Goal: Communication & Community: Answer question/provide support

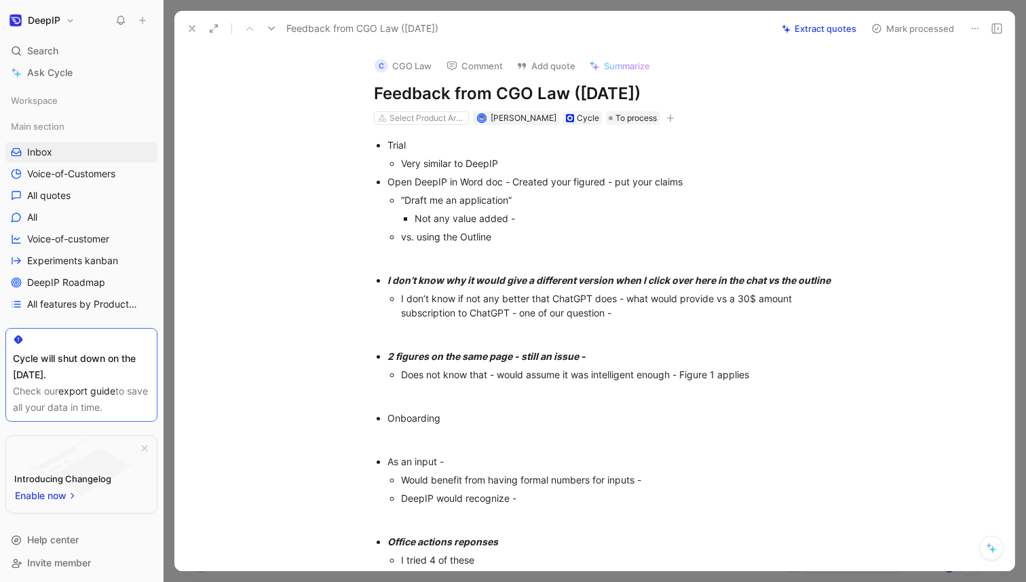
scroll to position [528, 0]
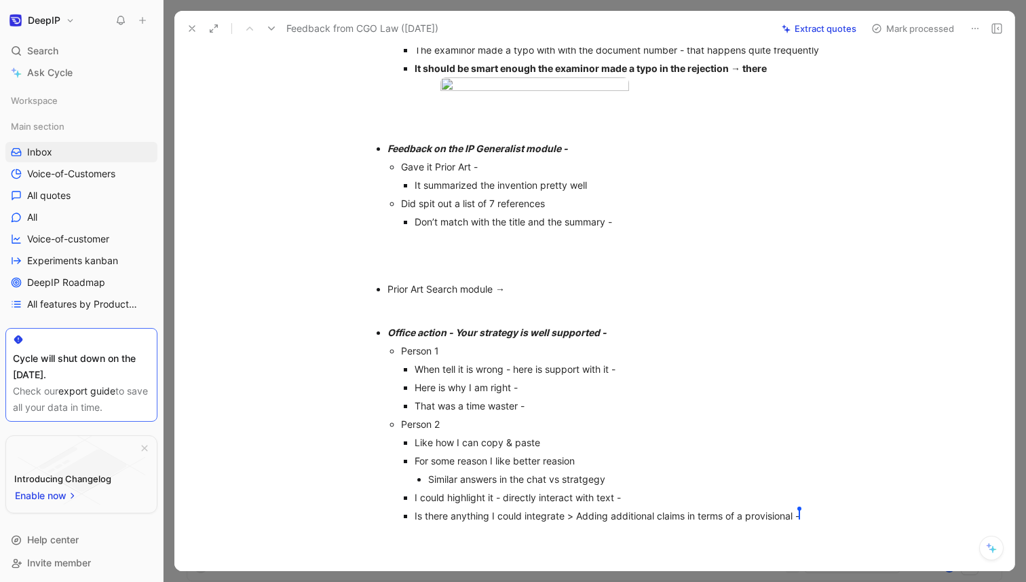
click at [189, 26] on use at bounding box center [191, 28] width 5 height 5
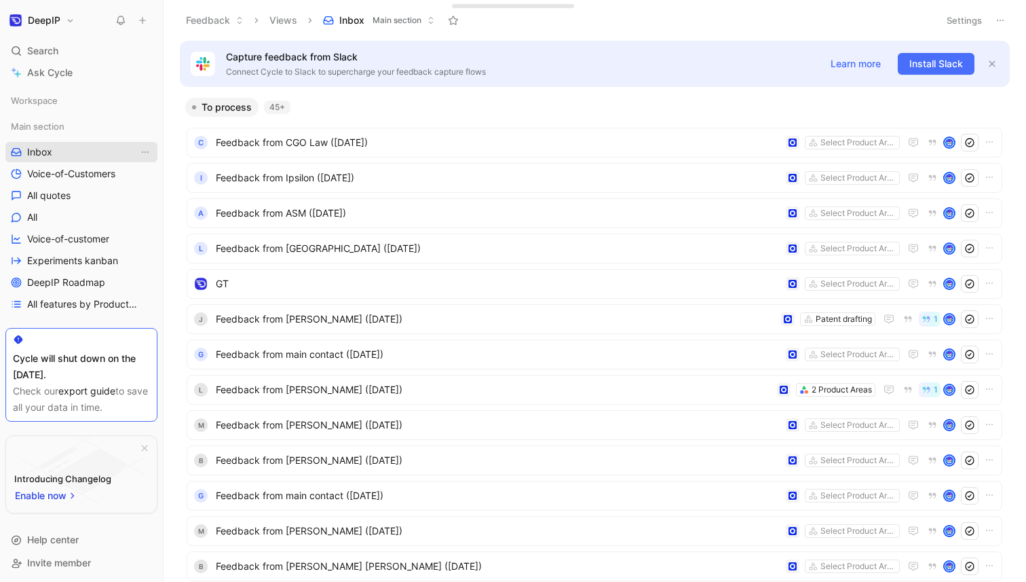
click at [28, 149] on span "Inbox" at bounding box center [39, 152] width 25 height 14
click at [140, 22] on icon at bounding box center [143, 21] width 10 height 10
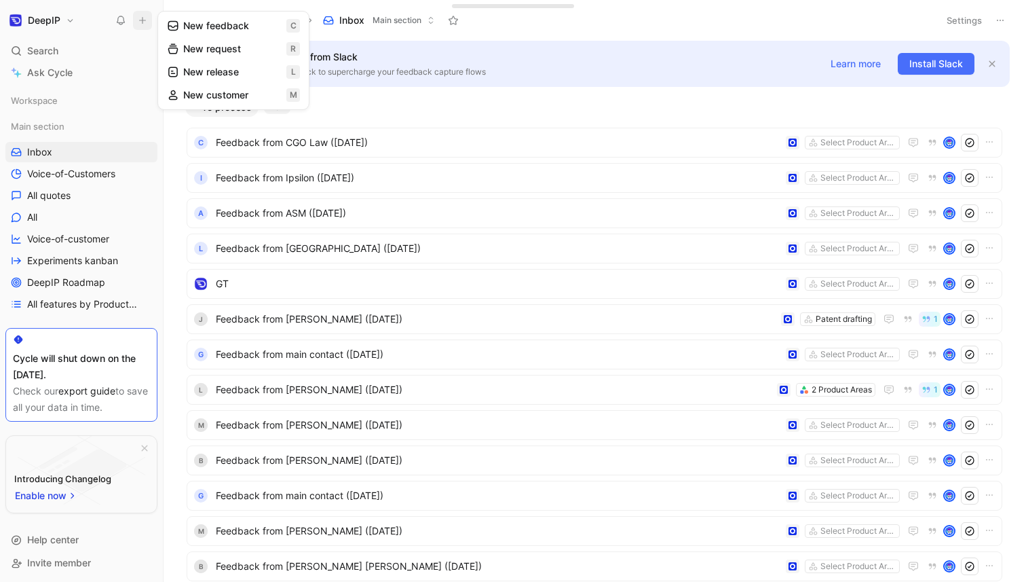
click at [220, 31] on button "New feedback c" at bounding box center [233, 25] width 145 height 23
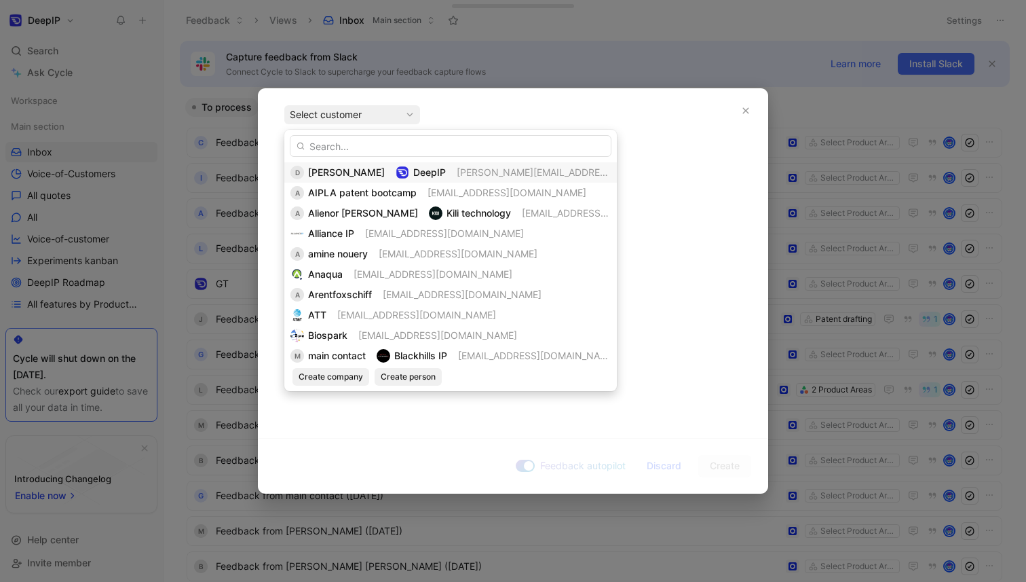
click at [360, 167] on span "[PERSON_NAME]" at bounding box center [346, 172] width 77 height 12
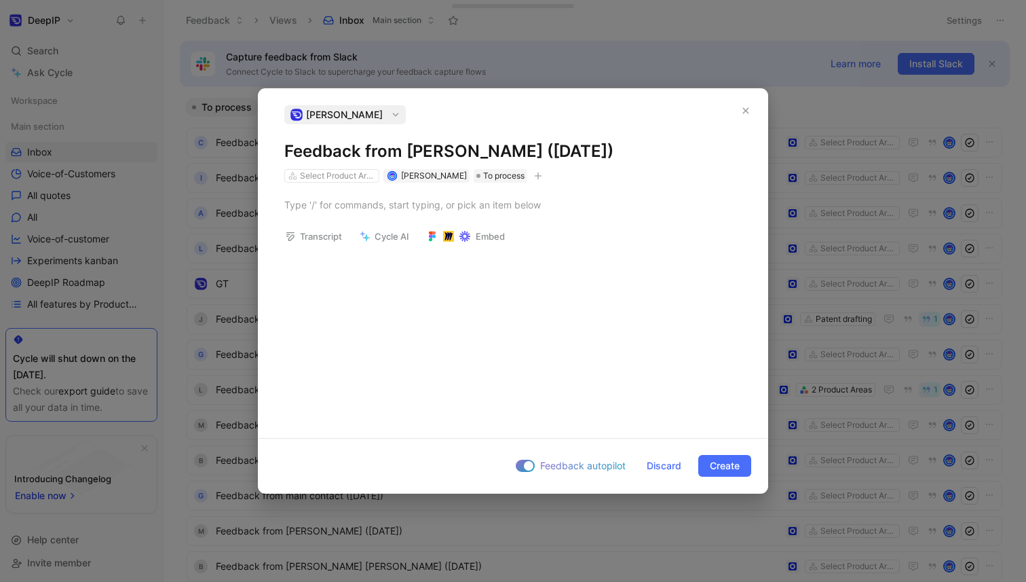
drag, startPoint x: 408, startPoint y: 152, endPoint x: 764, endPoint y: 164, distance: 356.5
click at [764, 164] on div "[PERSON_NAME] Feedback from [PERSON_NAME] ([DATE]) Select Product Areas [PERSON…" at bounding box center [513, 143] width 509 height 77
click at [366, 113] on span "[PERSON_NAME]" at bounding box center [344, 115] width 77 height 16
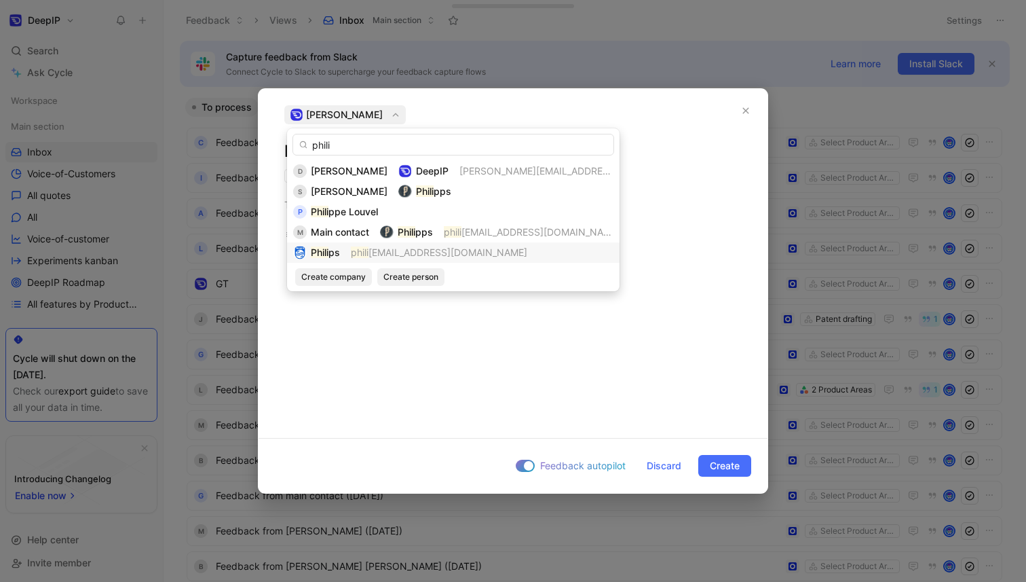
type input "phili"
click at [372, 248] on span "[EMAIL_ADDRESS][DOMAIN_NAME]" at bounding box center [448, 252] width 159 height 12
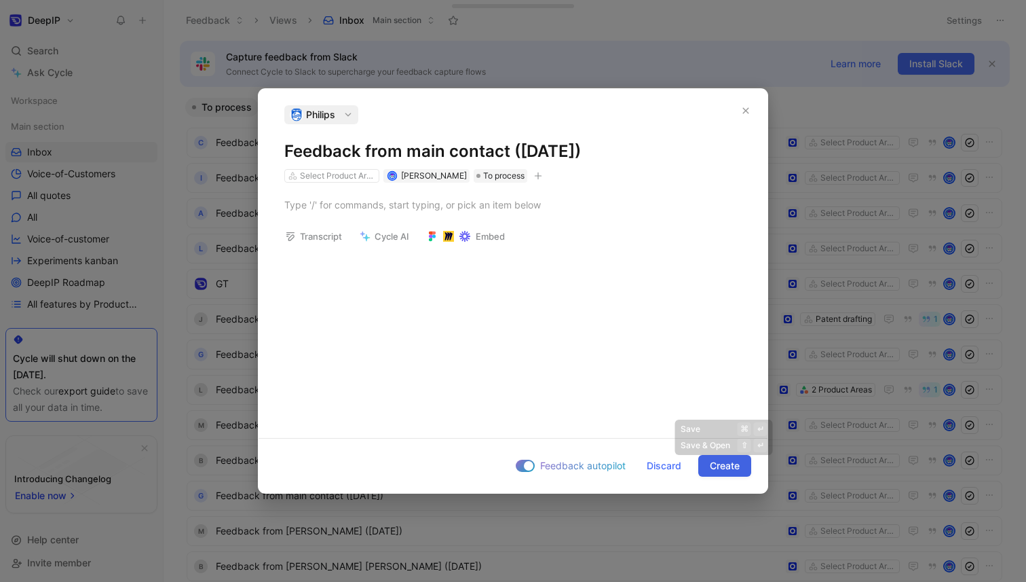
click at [726, 468] on span "Create" at bounding box center [725, 465] width 30 height 16
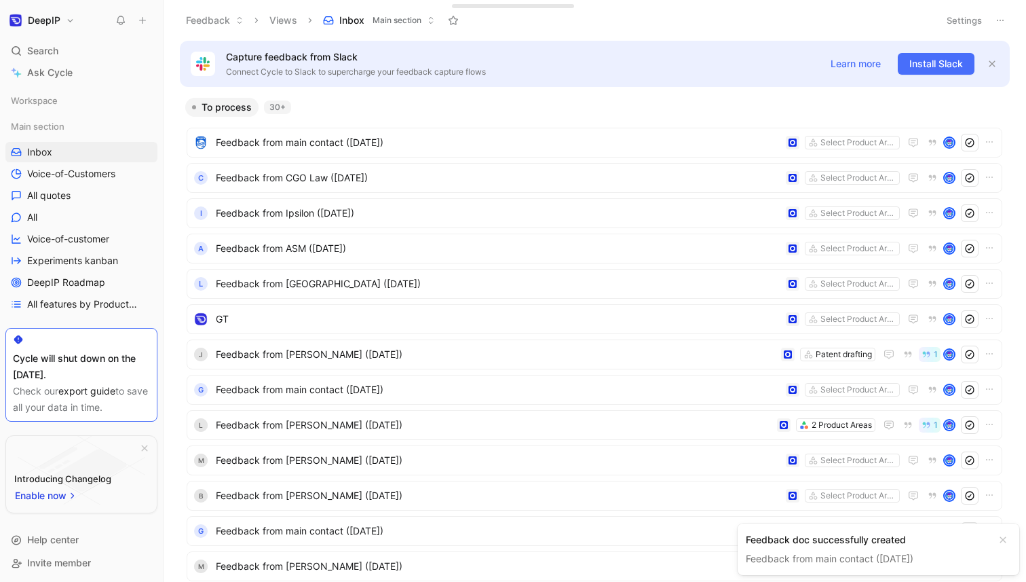
click at [806, 559] on link "Feedback from main contact ([DATE])" at bounding box center [830, 558] width 168 height 12
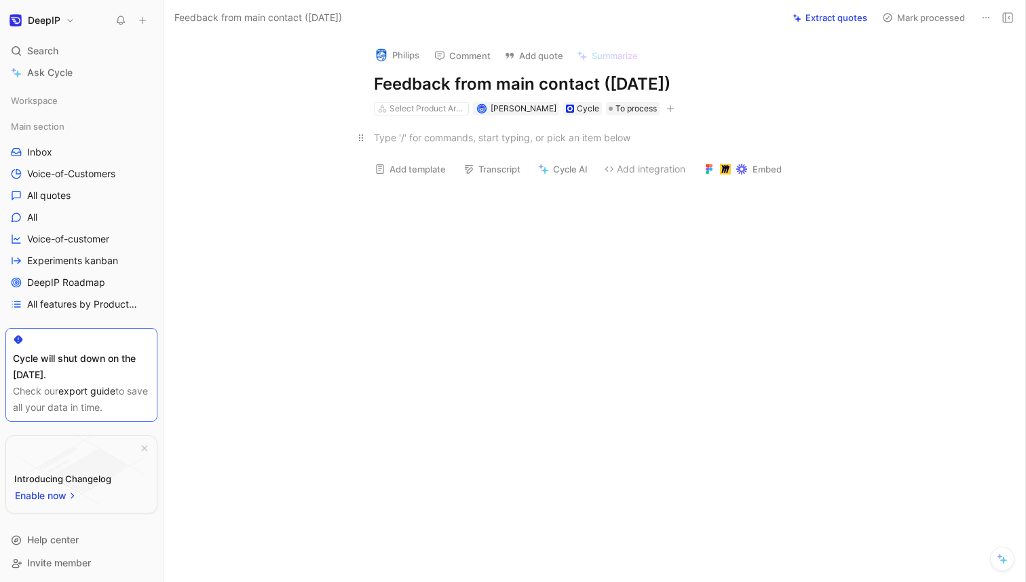
click at [466, 134] on div at bounding box center [609, 137] width 470 height 14
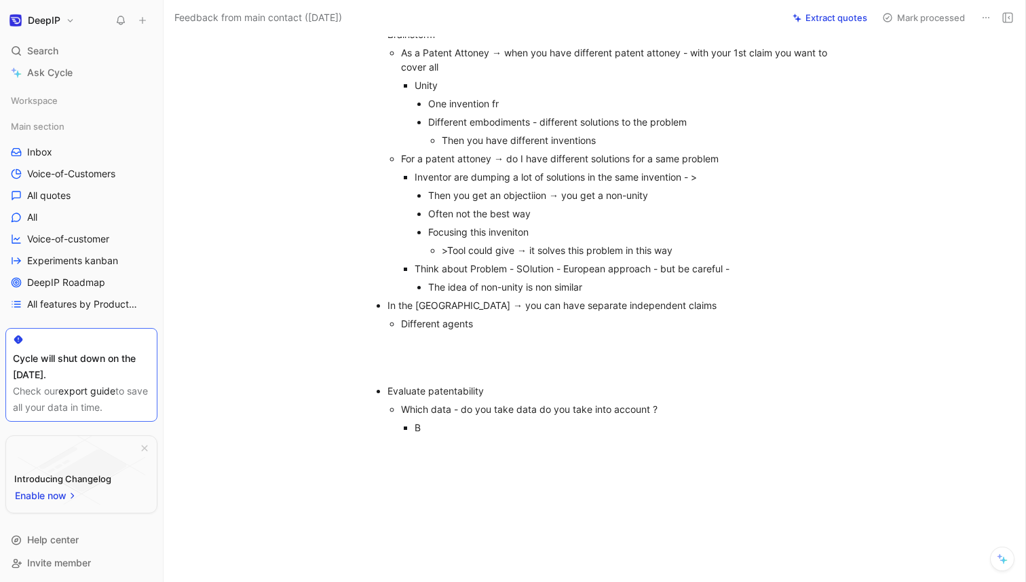
scroll to position [127, 0]
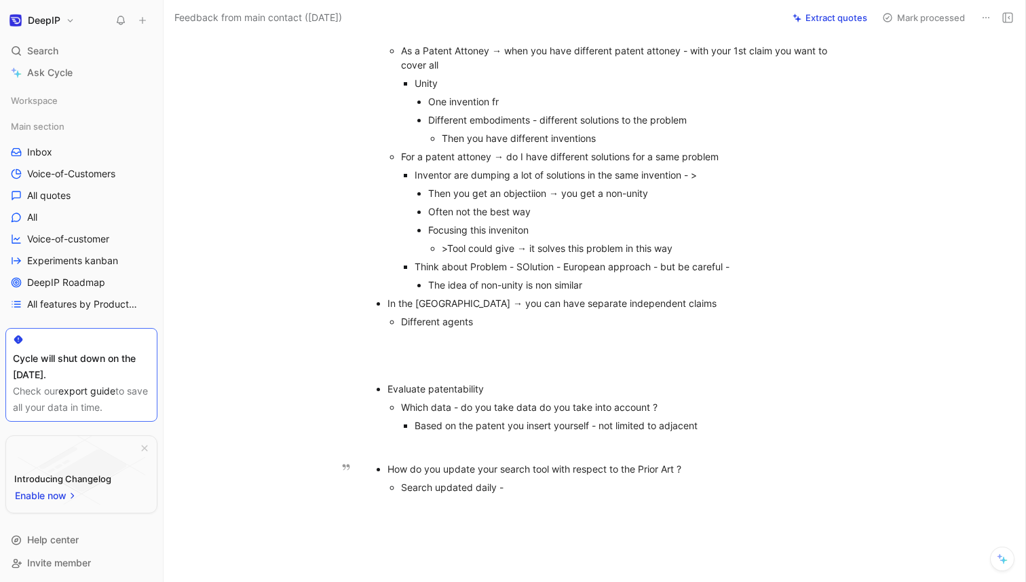
click at [448, 488] on div "Search updated daily -" at bounding box center [622, 487] width 442 height 14
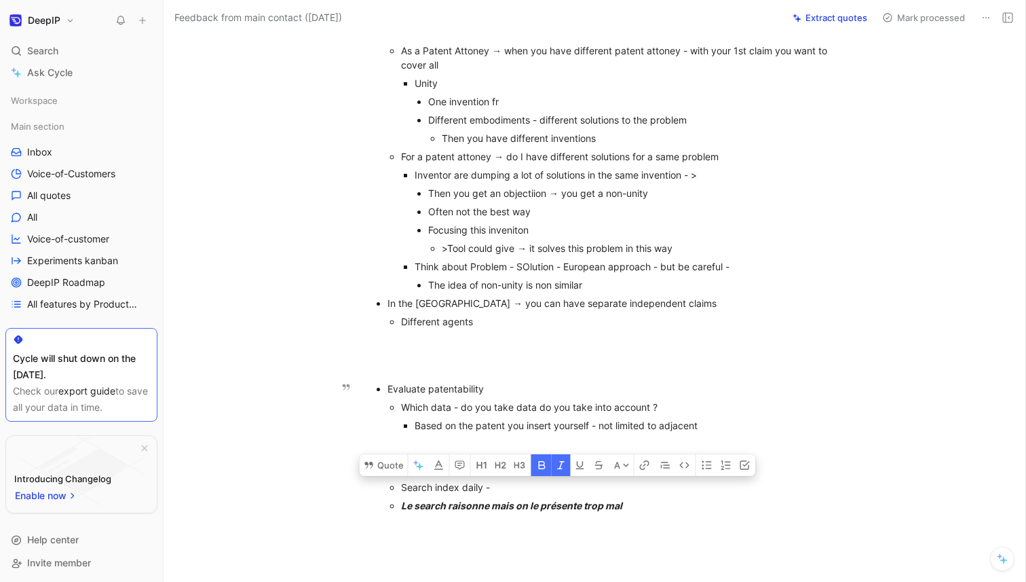
click at [719, 428] on div "Based on the patent you insert yourself - not limited to adjacent" at bounding box center [629, 425] width 429 height 14
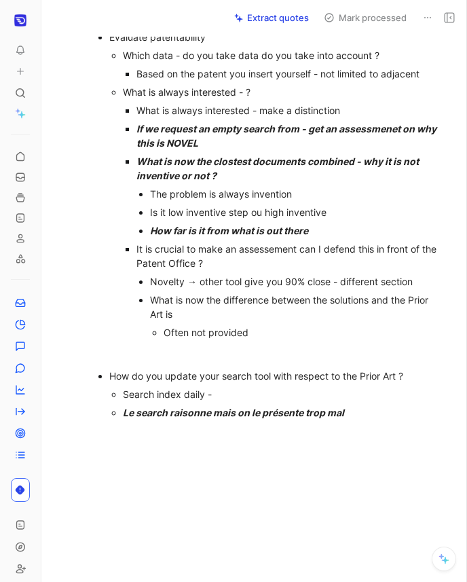
scroll to position [569, 0]
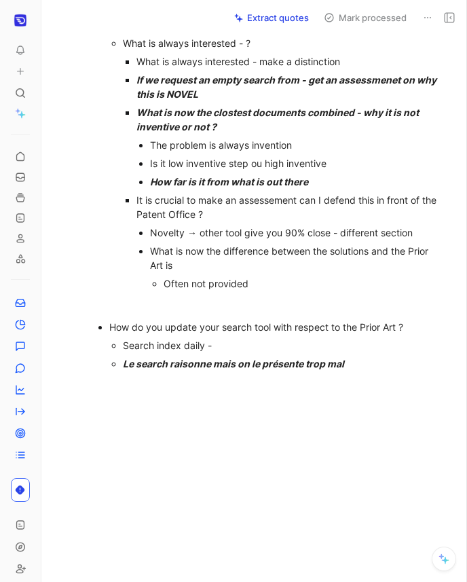
click at [294, 289] on div "Often not provided" at bounding box center [303, 283] width 278 height 14
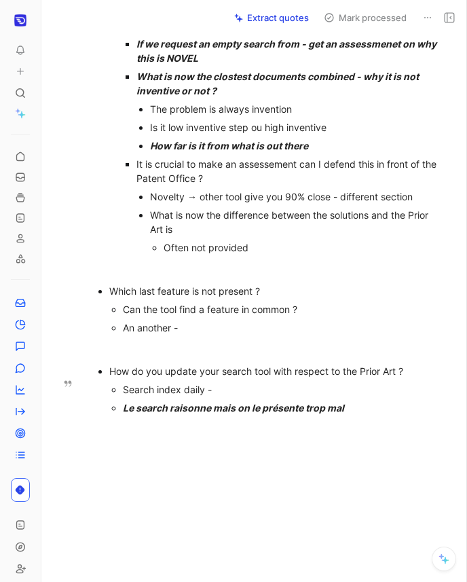
click at [404, 415] on div "Le search raisonne mais on le présente trop mal" at bounding box center [282, 407] width 318 height 14
click at [204, 451] on div at bounding box center [288, 444] width 305 height 14
click at [214, 413] on em "Le search raisonne mais on le présente trop mal" at bounding box center [233, 408] width 221 height 12
click at [297, 298] on div "Which last feature is not present ?" at bounding box center [275, 291] width 332 height 14
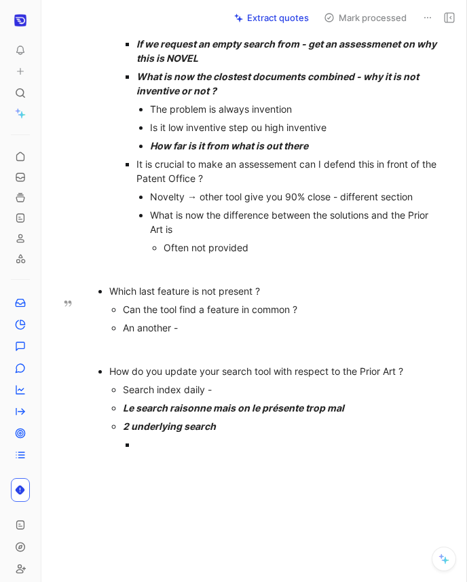
click at [297, 298] on div "Which last feature is not present ?" at bounding box center [275, 291] width 332 height 14
click at [255, 433] on div "2 underlying search" at bounding box center [282, 426] width 318 height 14
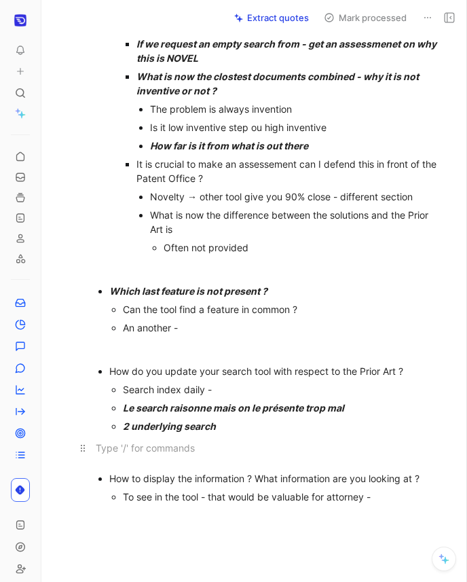
click at [224, 468] on p at bounding box center [268, 451] width 397 height 31
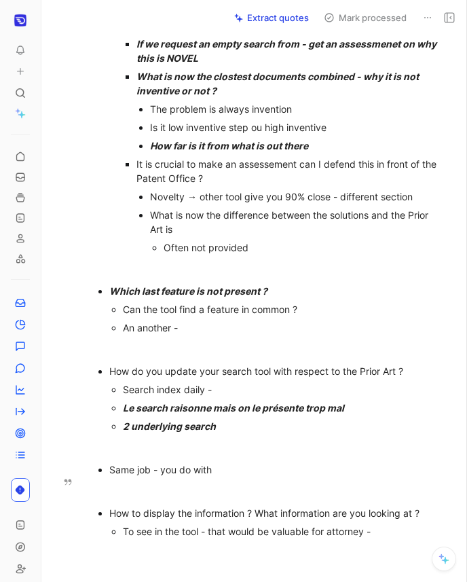
drag, startPoint x: 121, startPoint y: 497, endPoint x: 316, endPoint y: 498, distance: 194.8
click at [316, 476] on div "Same job - you do with" at bounding box center [275, 469] width 332 height 14
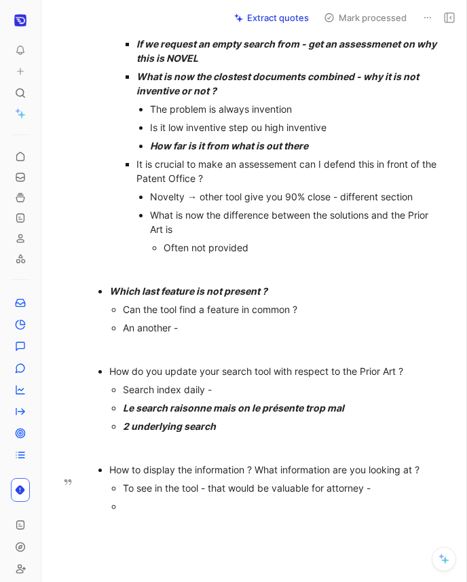
click at [164, 513] on div at bounding box center [282, 506] width 318 height 14
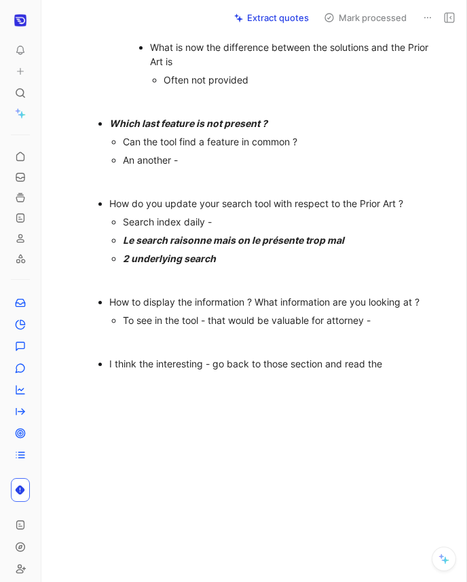
scroll to position [761, 0]
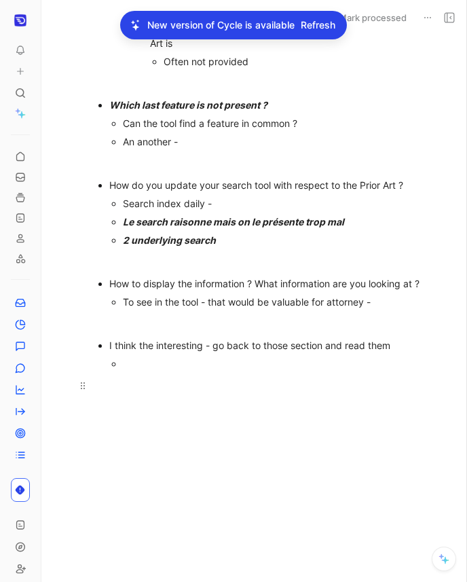
click at [137, 392] on div at bounding box center [268, 385] width 345 height 14
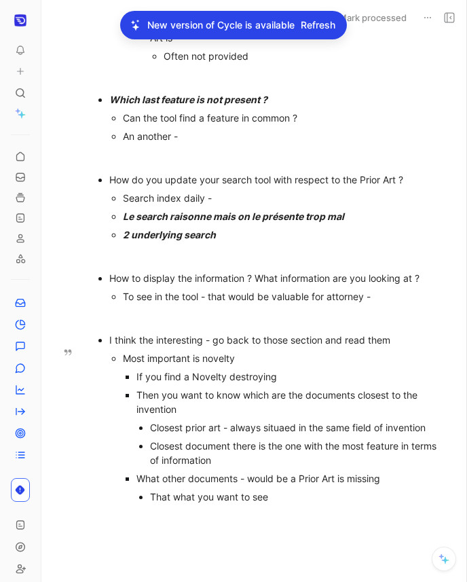
click at [195, 383] on div "If you find a Novelty destroying" at bounding box center [288, 376] width 305 height 14
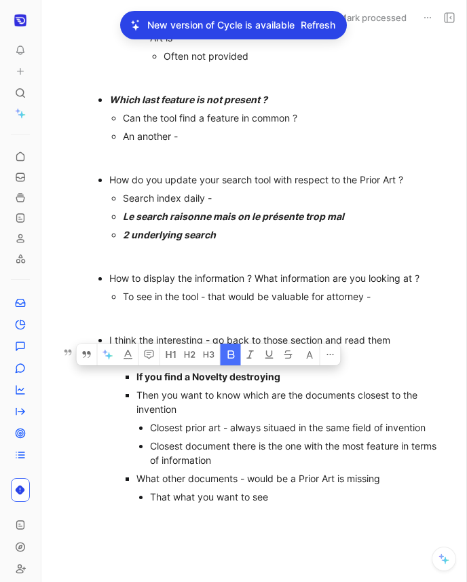
click at [210, 416] on div "Then you want to know which are the documents closest to the invention" at bounding box center [288, 402] width 305 height 29
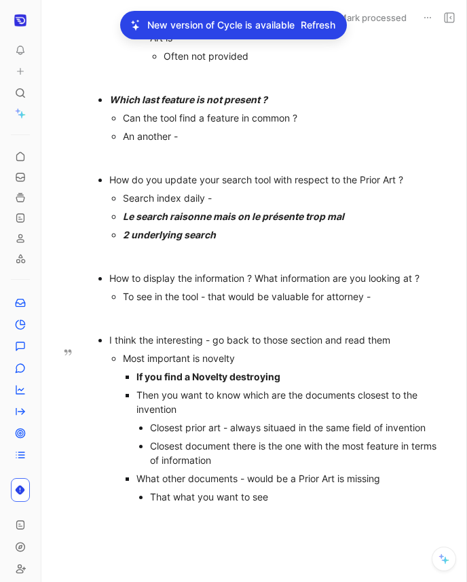
click at [173, 485] on div "What other documents - would be a Prior Art is missing" at bounding box center [288, 478] width 305 height 14
click at [140, 485] on div "What other documents - would be a Prior Art is missing" at bounding box center [288, 478] width 305 height 14
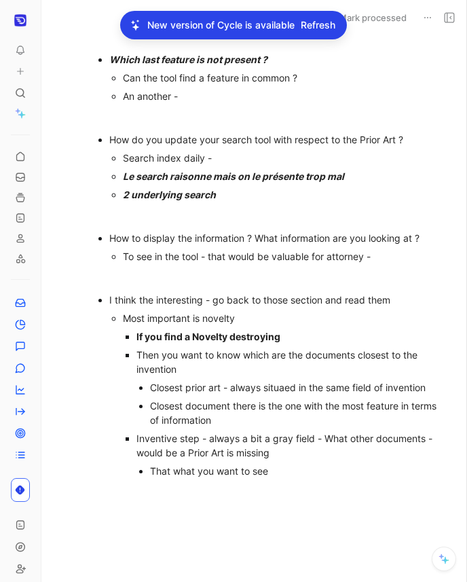
scroll to position [829, 0]
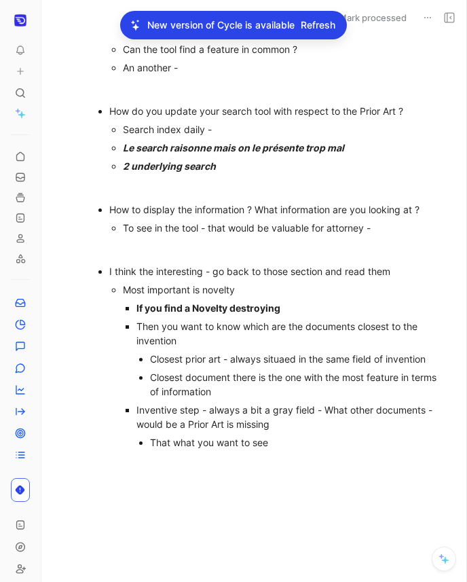
click at [305, 475] on p at bounding box center [268, 464] width 397 height 22
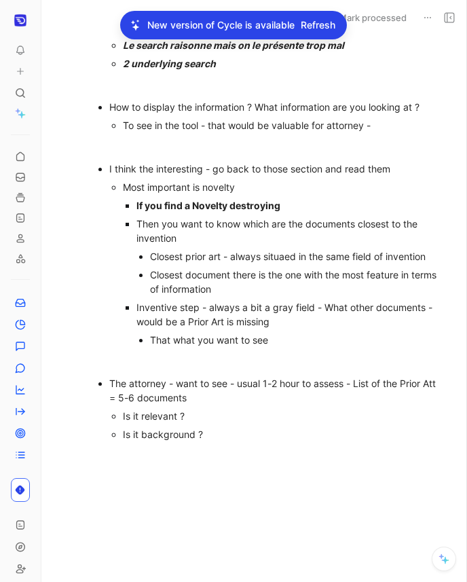
scroll to position [932, 0]
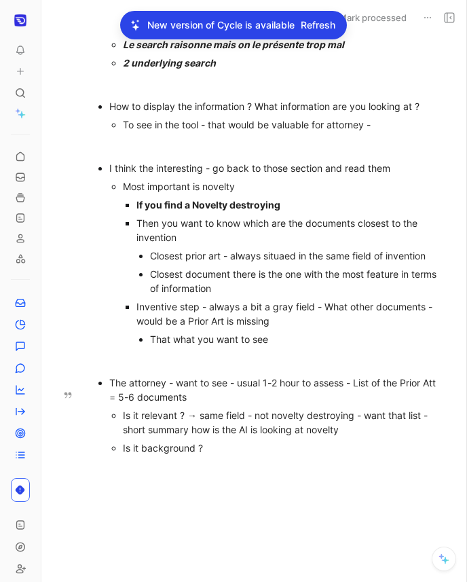
click at [338, 455] on div "Is it background ?" at bounding box center [282, 447] width 318 height 14
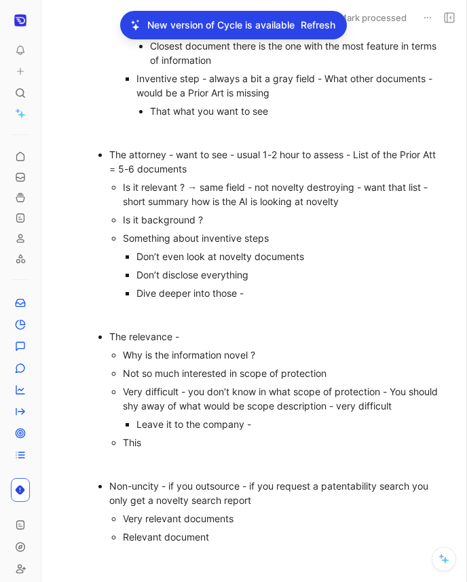
scroll to position [1179, 0]
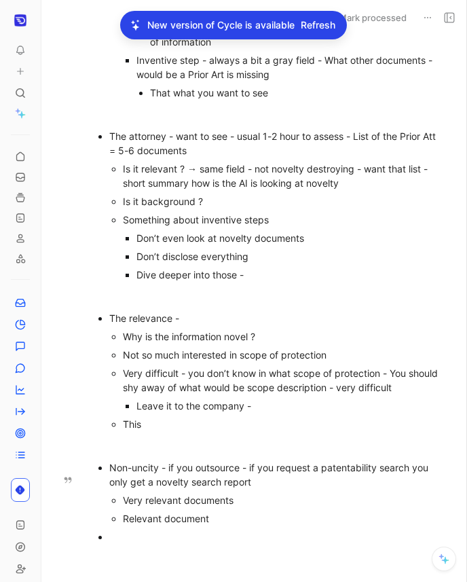
click at [138, 489] on div "Non-uncity - if you outsource - if you request a patentability search you only …" at bounding box center [275, 474] width 332 height 29
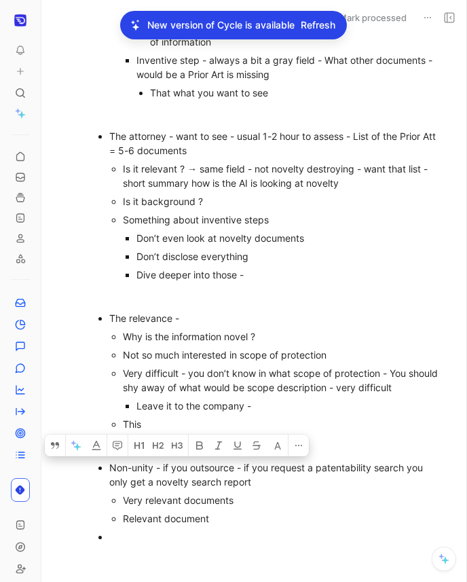
copy div "Non-unity"
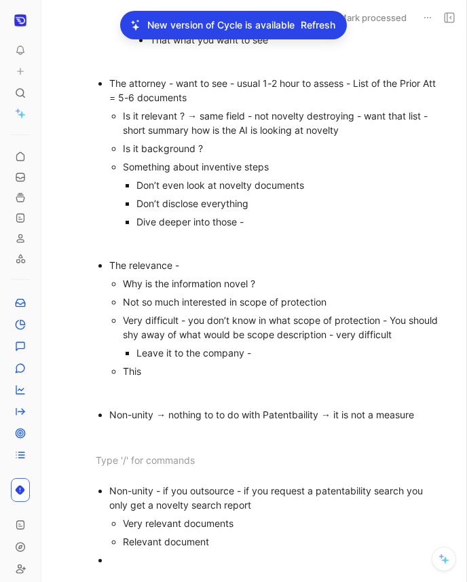
scroll to position [1279, 0]
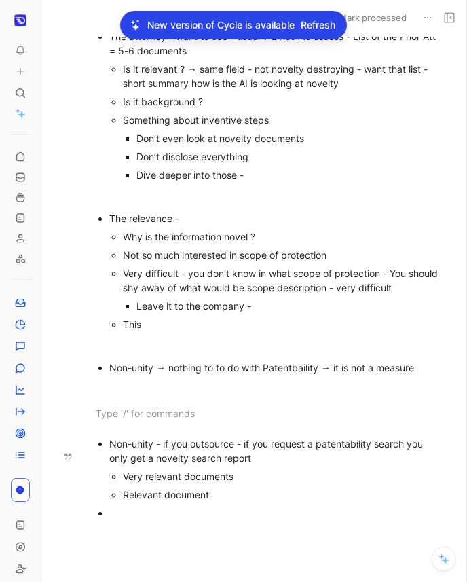
click at [236, 522] on ul "Non-unity - if you outsource - if you request a patentability search you only g…" at bounding box center [268, 478] width 397 height 88
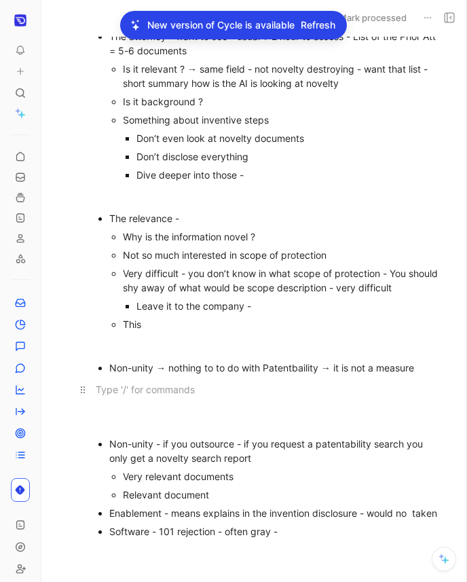
click at [175, 409] on p at bounding box center [268, 393] width 397 height 31
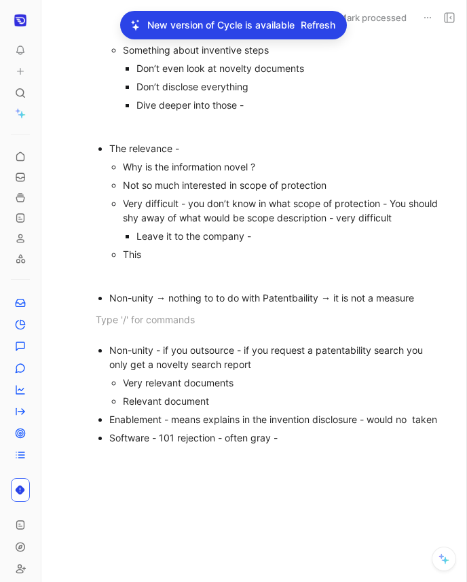
scroll to position [1369, 0]
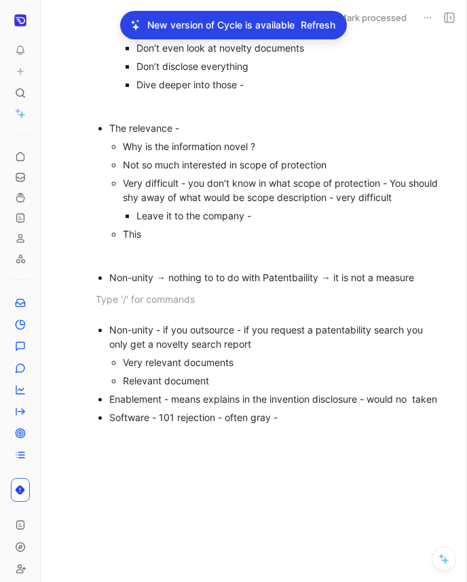
click at [400, 514] on div at bounding box center [268, 524] width 397 height 174
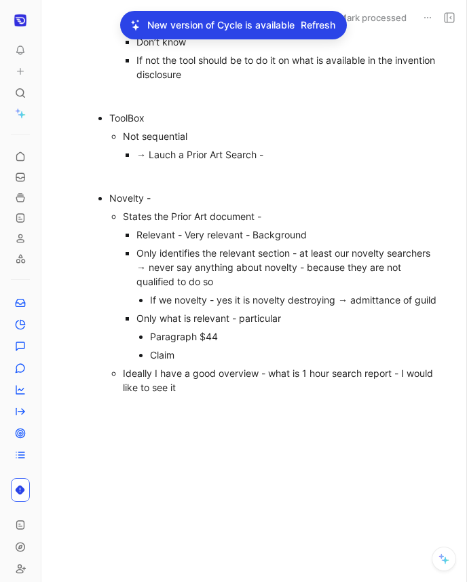
scroll to position [1901, 0]
click at [341, 394] on div "Ideally I have a good overview - what is 1 hour search report - I would like to…" at bounding box center [282, 380] width 318 height 29
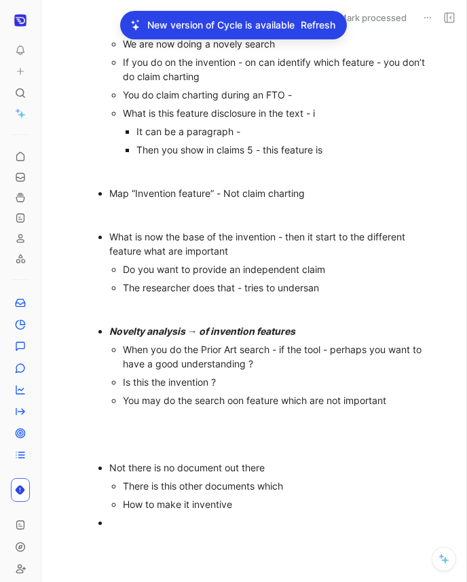
scroll to position [2331, 0]
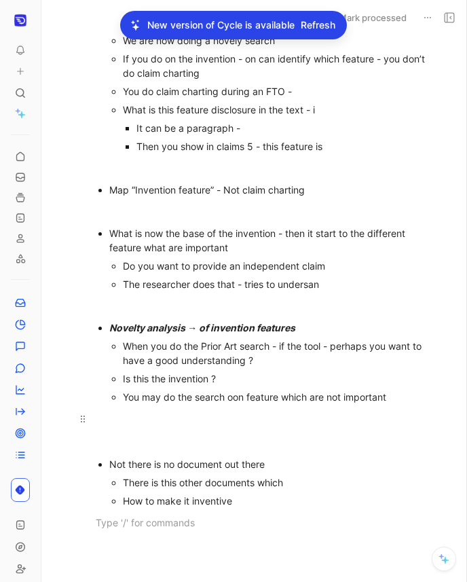
click at [276, 430] on p at bounding box center [268, 418] width 397 height 22
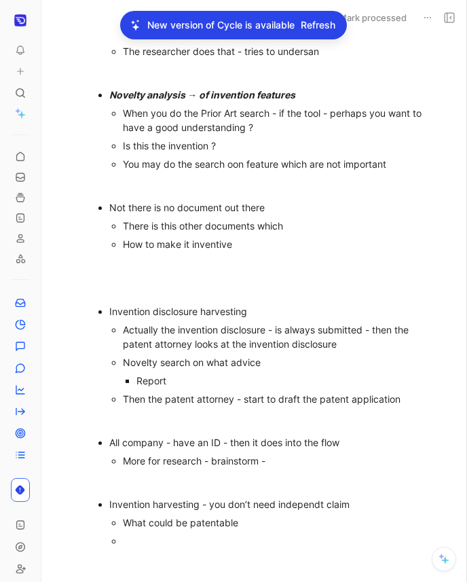
scroll to position [2582, 0]
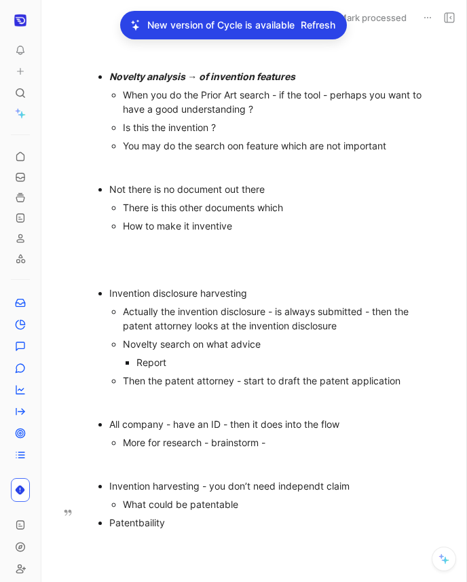
click at [267, 511] on div "What could be patentable" at bounding box center [282, 504] width 318 height 14
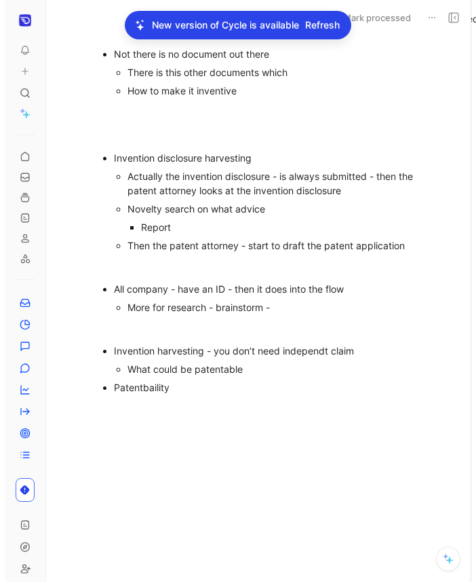
scroll to position [2786, 0]
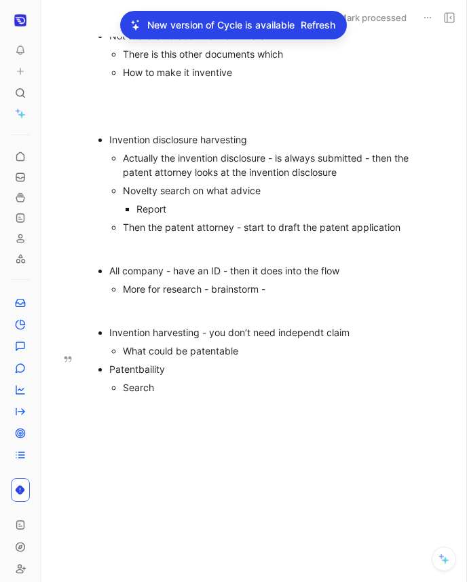
click at [151, 373] on div "Patentbaility" at bounding box center [275, 369] width 332 height 14
click at [217, 345] on div "What could be patentable" at bounding box center [282, 350] width 318 height 14
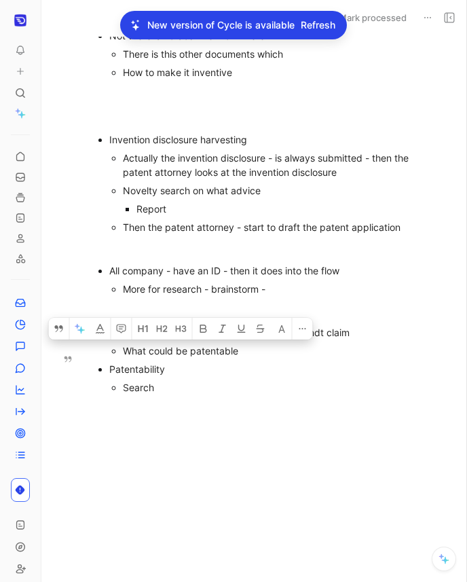
click at [290, 350] on div "What could be patentable" at bounding box center [282, 350] width 318 height 14
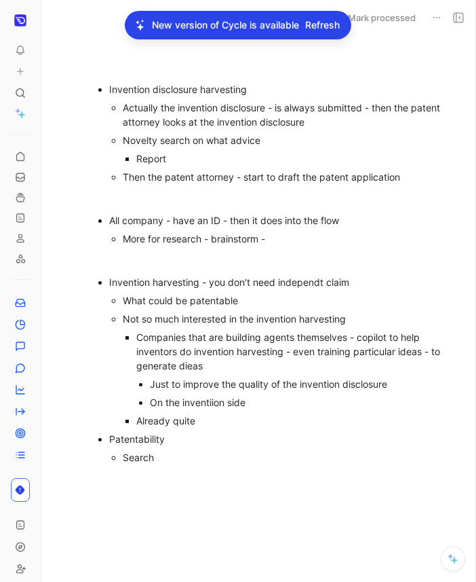
scroll to position [2736, 0]
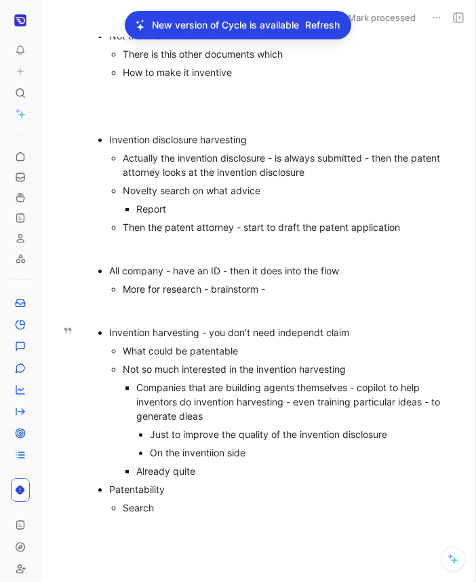
click at [227, 473] on div "Already quite" at bounding box center [293, 471] width 314 height 14
click at [187, 497] on p "Patentability" at bounding box center [279, 489] width 341 height 18
click at [147, 495] on div "Patentability" at bounding box center [279, 489] width 341 height 14
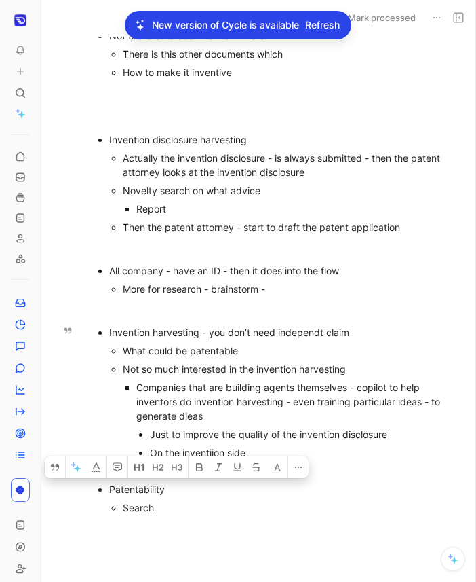
click at [109, 500] on ul "Search" at bounding box center [279, 507] width 341 height 18
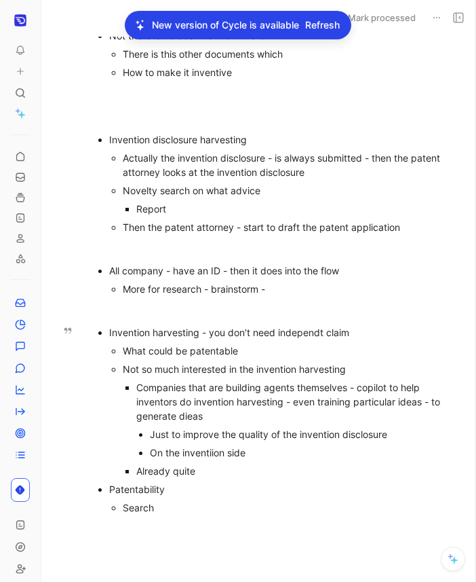
click at [109, 494] on div "Patentability" at bounding box center [279, 489] width 341 height 14
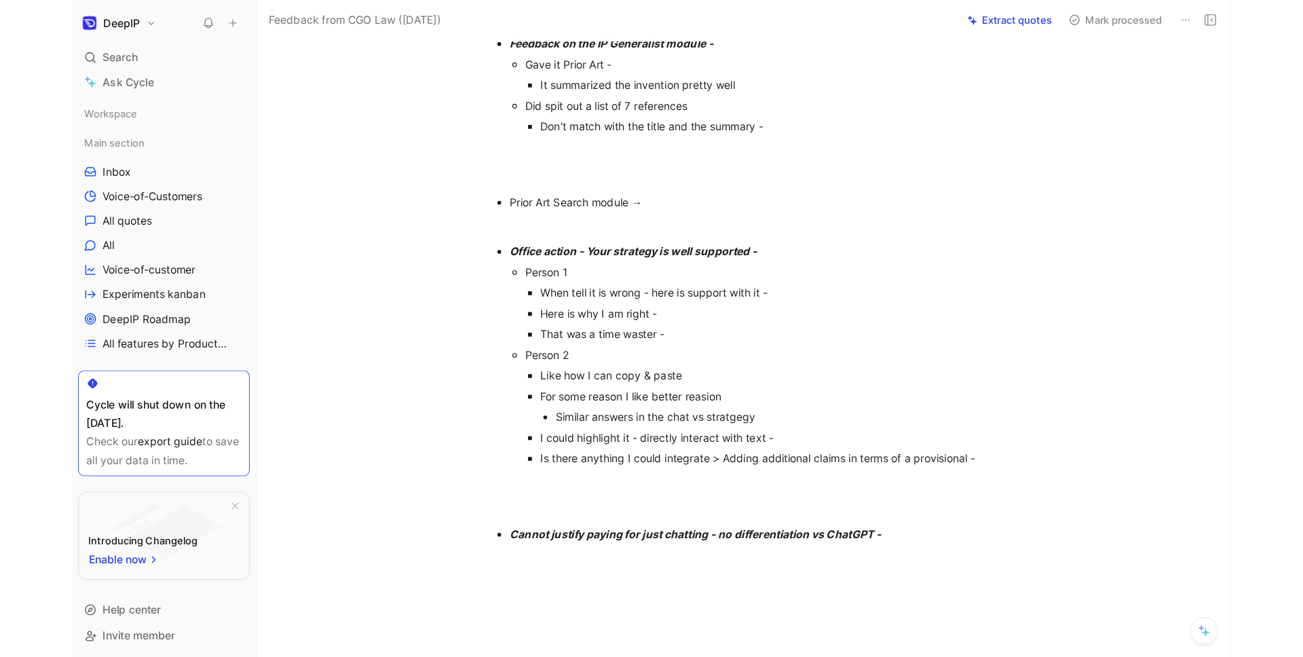
scroll to position [627, 0]
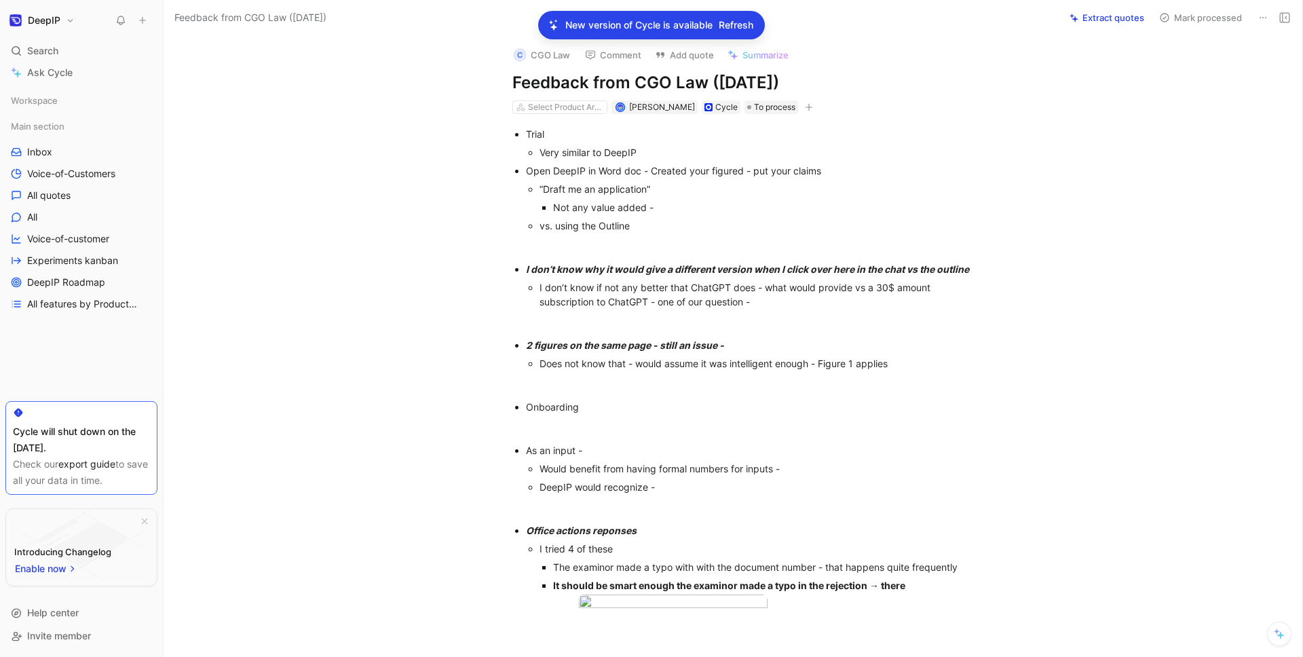
scroll to position [627, 0]
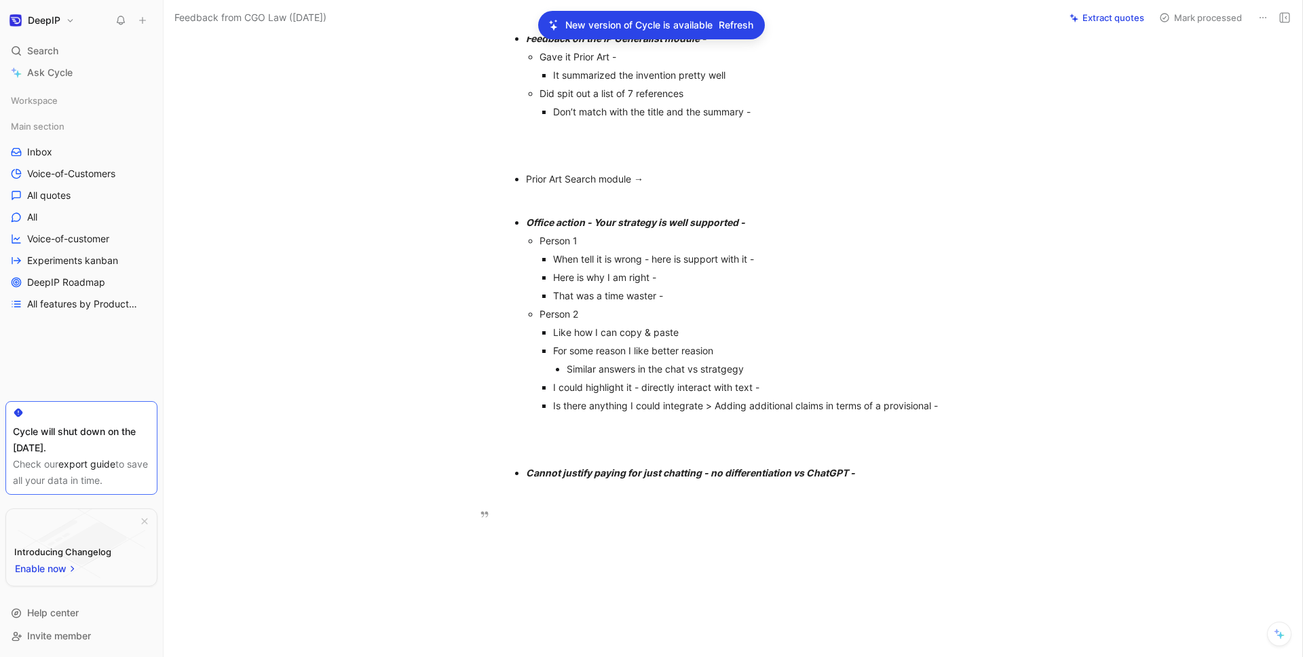
click at [559, 478] on em "Cannot justify paying for just chatting - no differentiation vs ChatGPT -" at bounding box center [690, 473] width 329 height 12
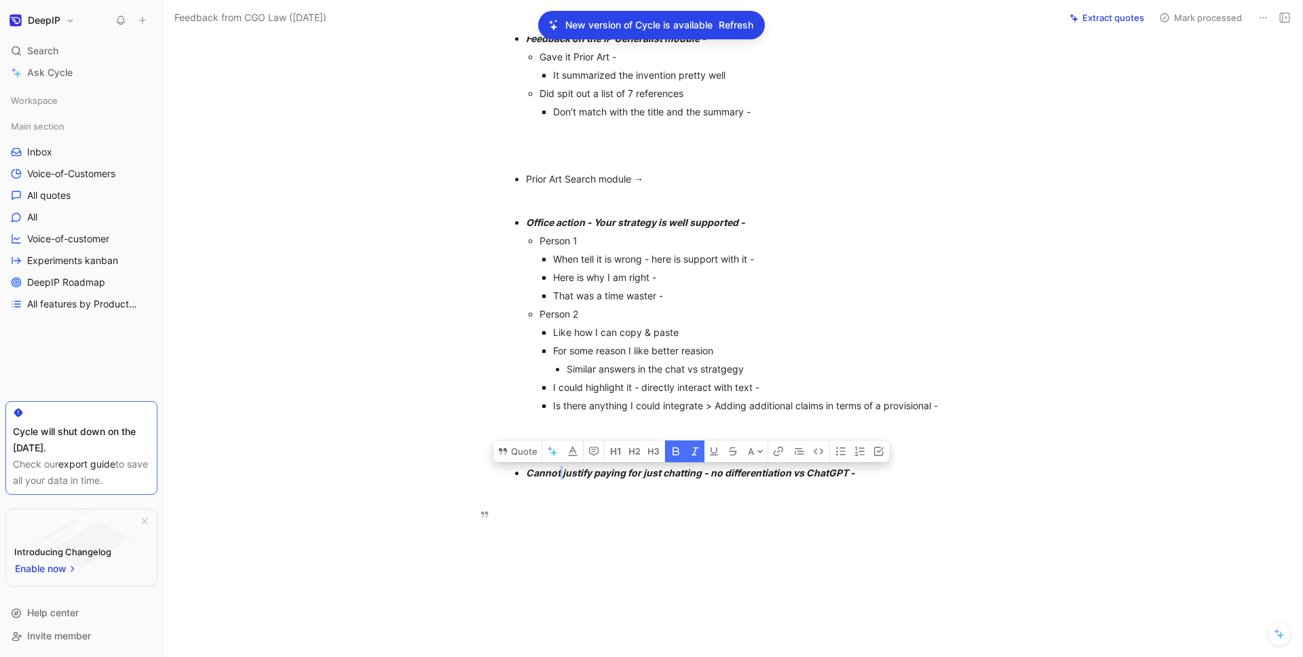
copy em "Cannot justify paying for just chatting - no differentiation vs ChatGPT -"
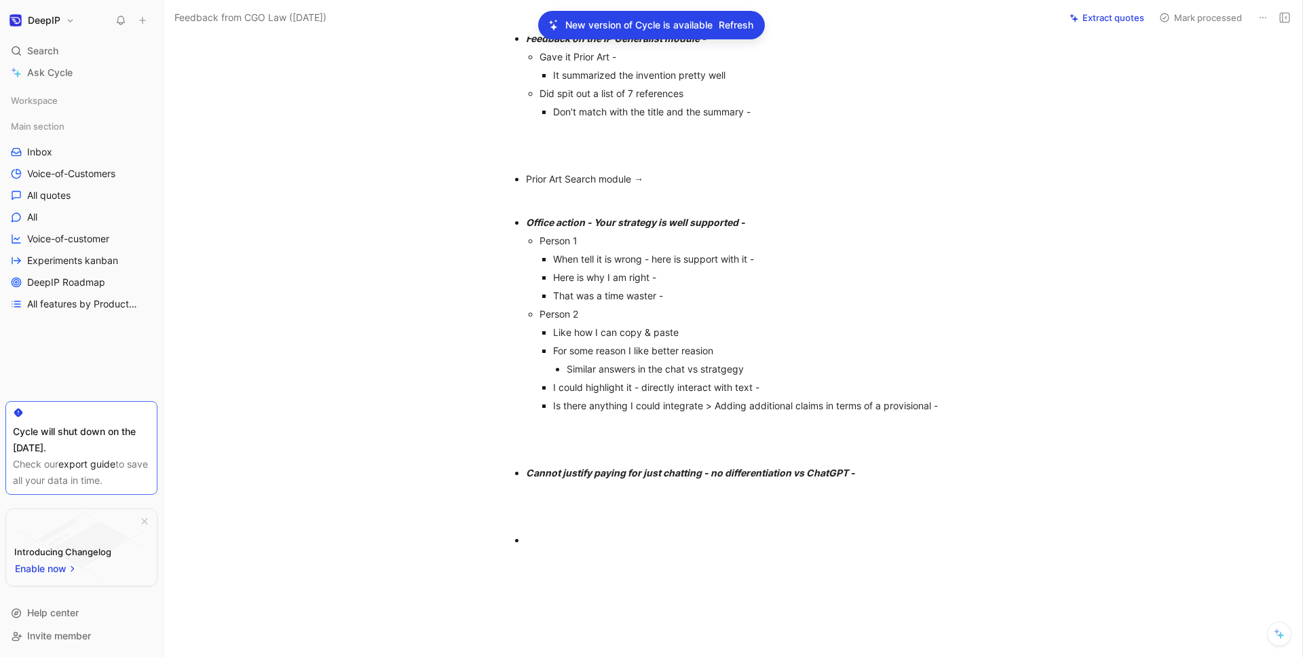
click at [745, 24] on span "Refresh" at bounding box center [736, 25] width 35 height 16
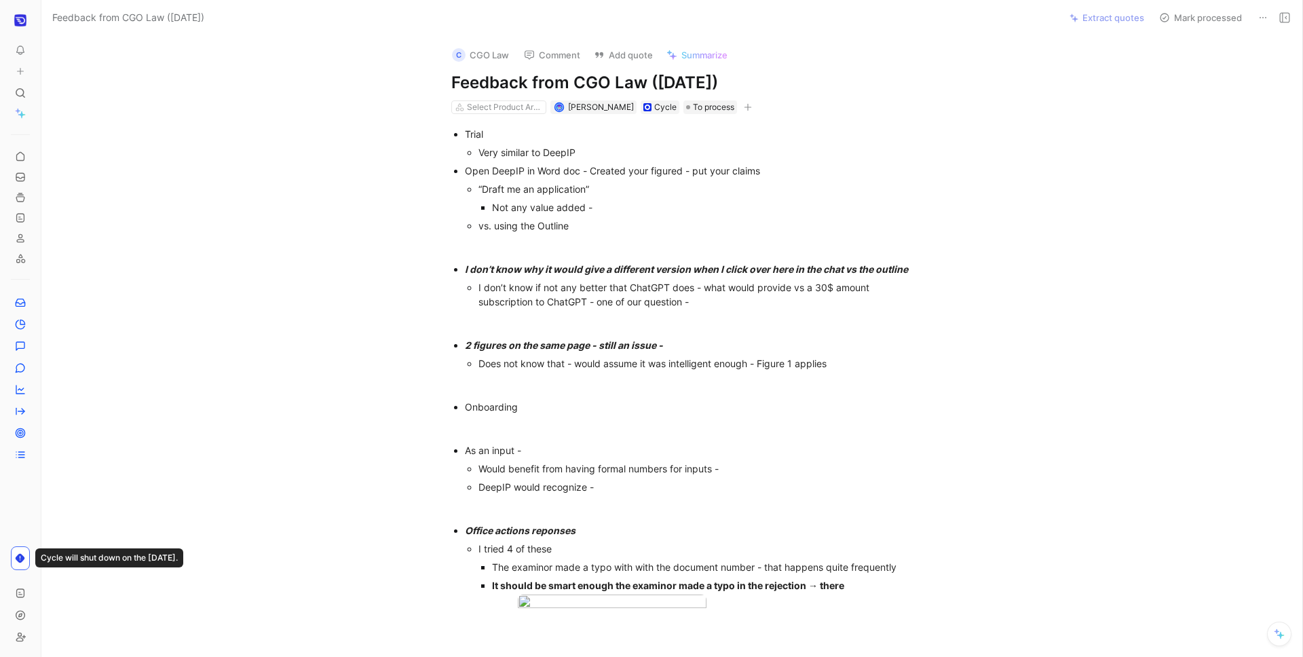
click at [20, 5] on div "To pick up a draggable item, press the space bar. While dragging, use the arrow…" at bounding box center [20, 328] width 41 height 657
click at [19, 15] on img "button" at bounding box center [21, 21] width 14 height 14
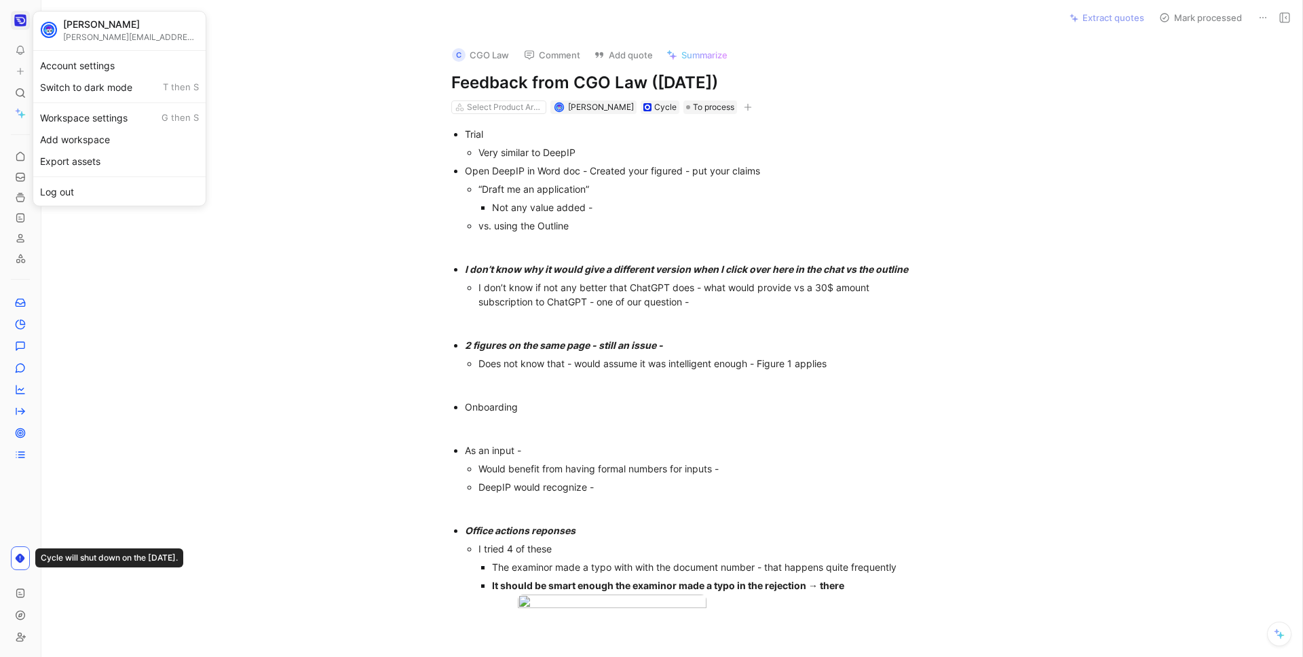
click at [16, 158] on div at bounding box center [651, 328] width 1303 height 657
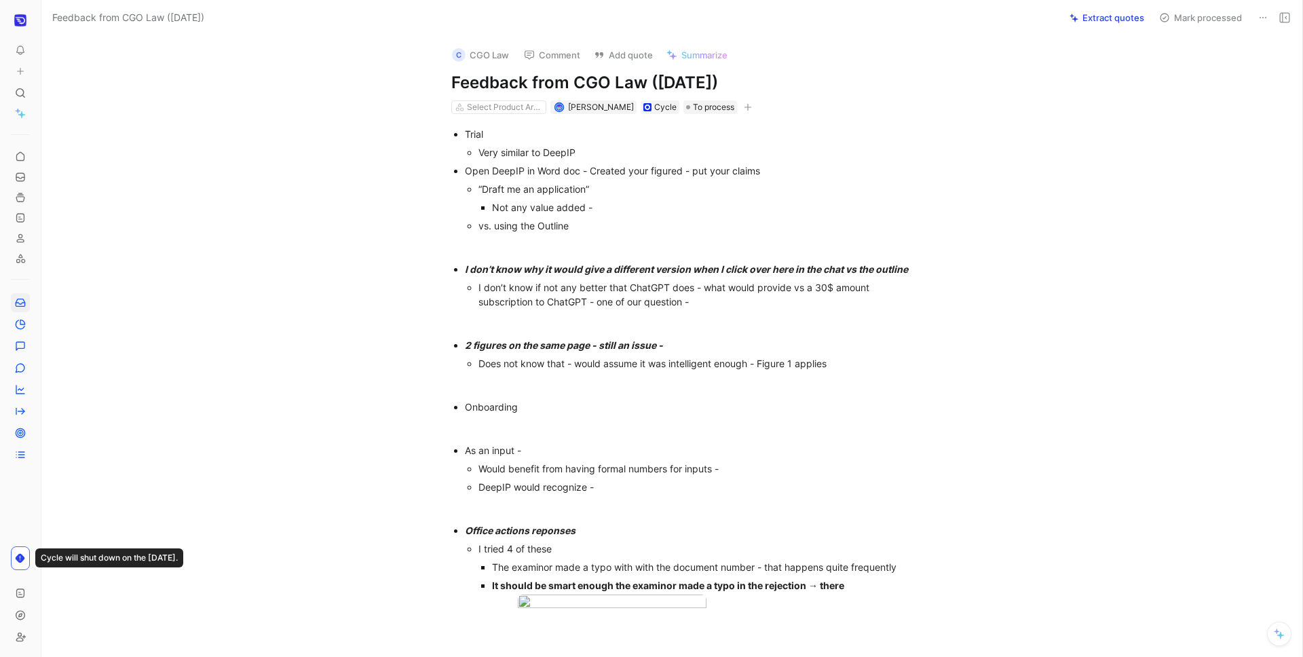
click at [19, 309] on link at bounding box center [20, 302] width 19 height 19
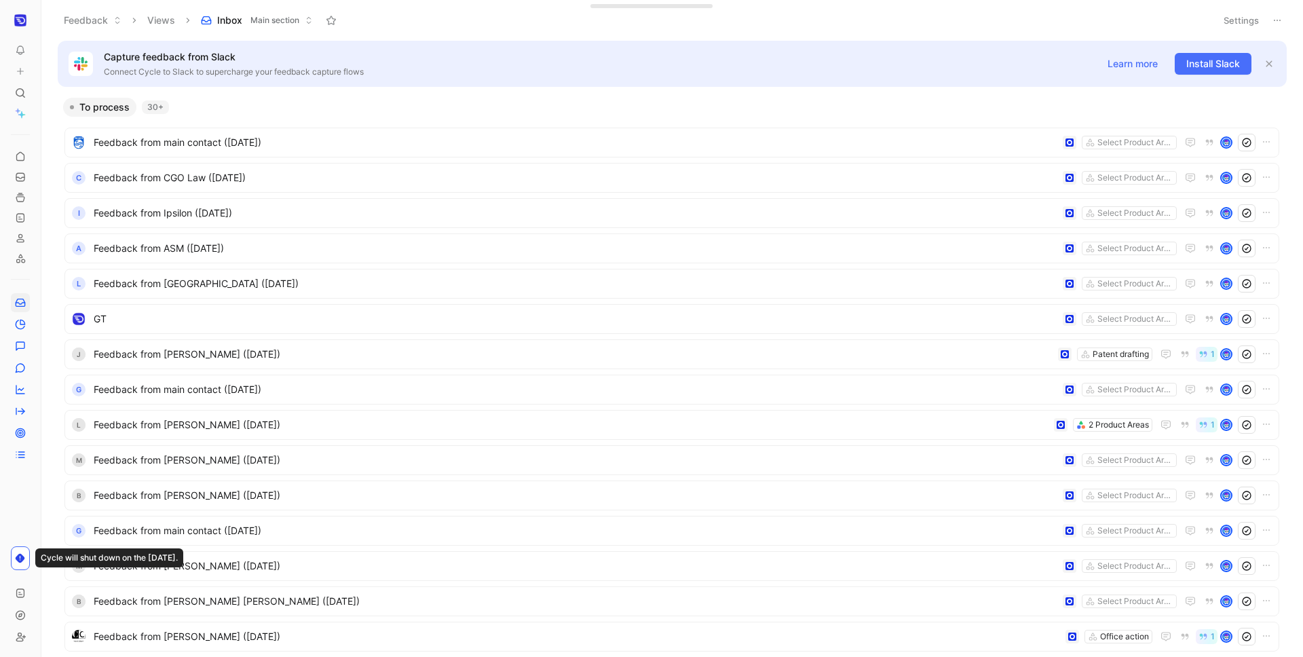
click at [44, 16] on use at bounding box center [45, 20] width 8 height 8
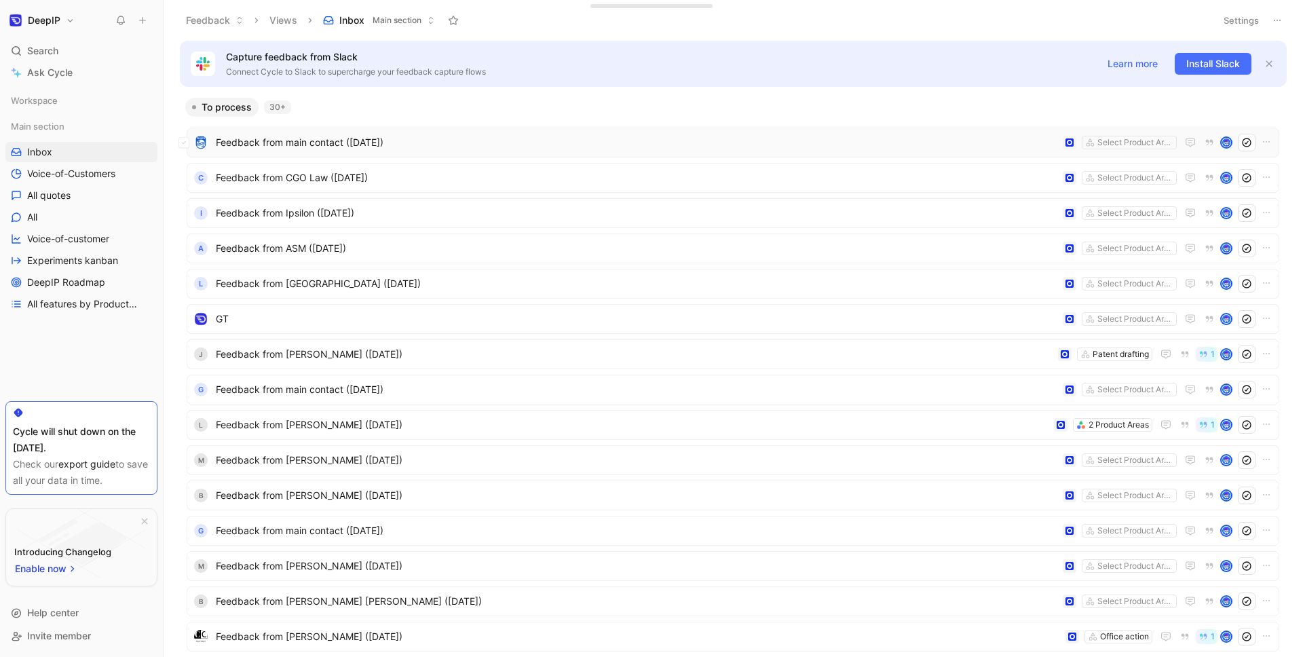
click at [240, 132] on div "Feedback from main contact (Sep 04, 2025) Select Product Areas" at bounding box center [733, 143] width 1093 height 30
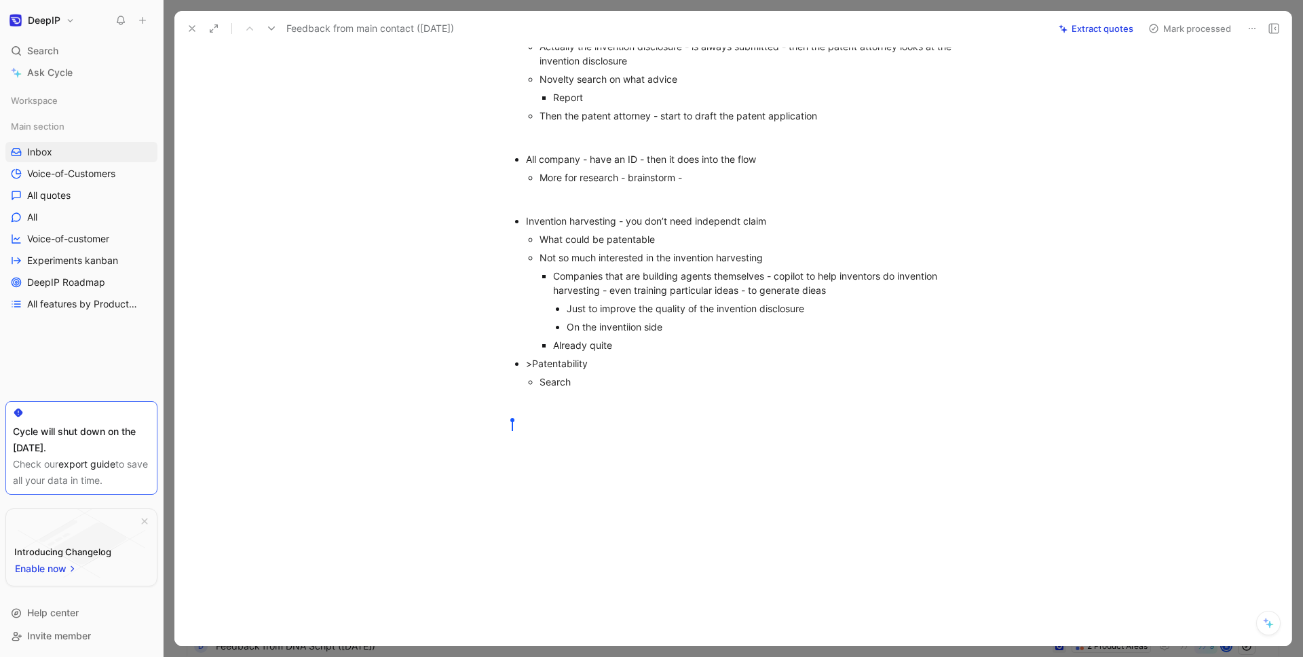
scroll to position [532, 0]
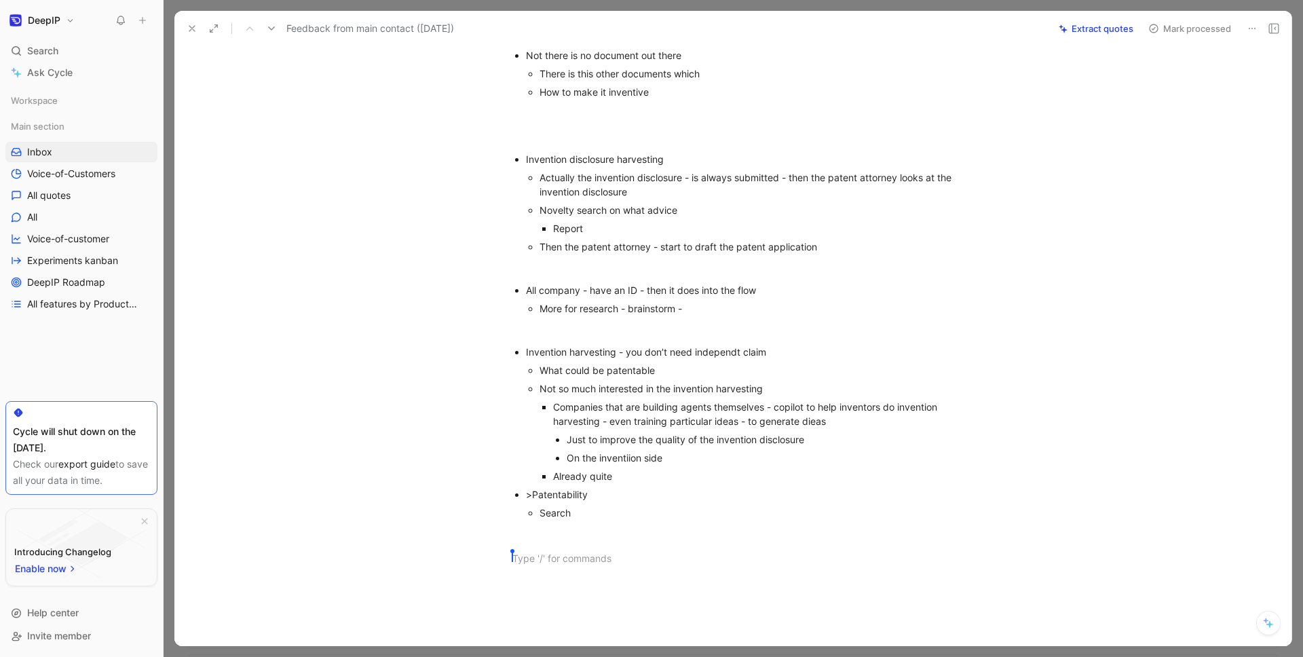
click at [548, 603] on div "zef" at bounding box center [761, 598] width 442 height 14
